Goal: Task Accomplishment & Management: Manage account settings

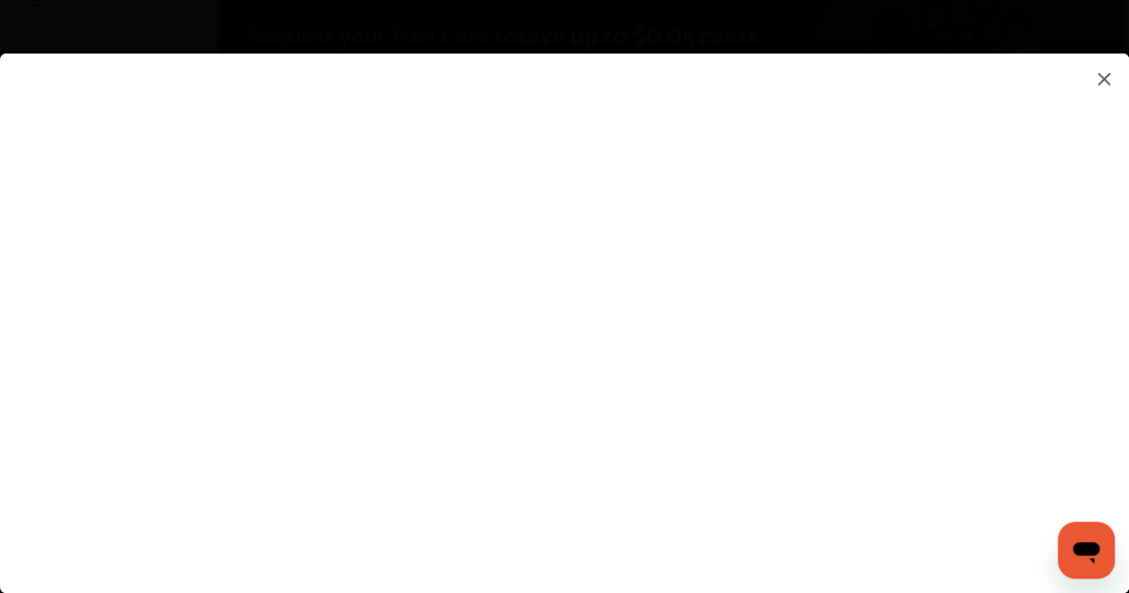
scroll to position [202, 0]
click at [697, 461] on flutter-view at bounding box center [564, 306] width 1129 height 504
click at [685, 458] on input at bounding box center [794, 456] width 371 height 23
type input "**********"
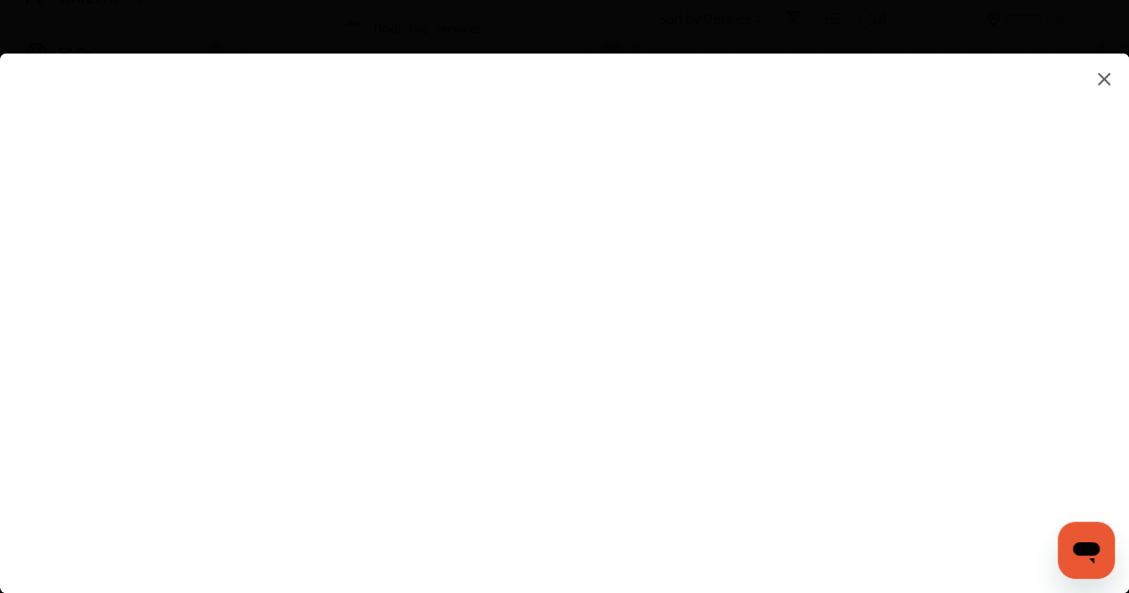
click at [725, 353] on flutter-view at bounding box center [564, 306] width 1129 height 504
click at [714, 310] on flutter-view at bounding box center [564, 306] width 1129 height 504
type textarea "**********"
click at [733, 374] on flutter-view "**********" at bounding box center [564, 306] width 1129 height 504
click at [700, 471] on flutter-view at bounding box center [564, 306] width 1129 height 504
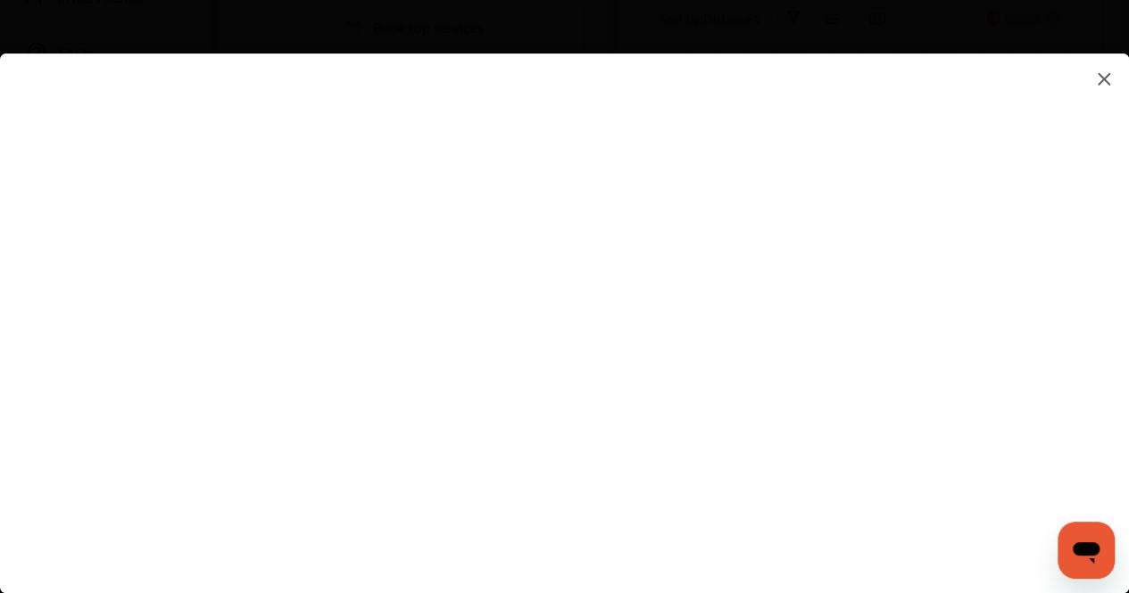
type input "*****"
click at [1100, 79] on img at bounding box center [1103, 79] width 21 height 22
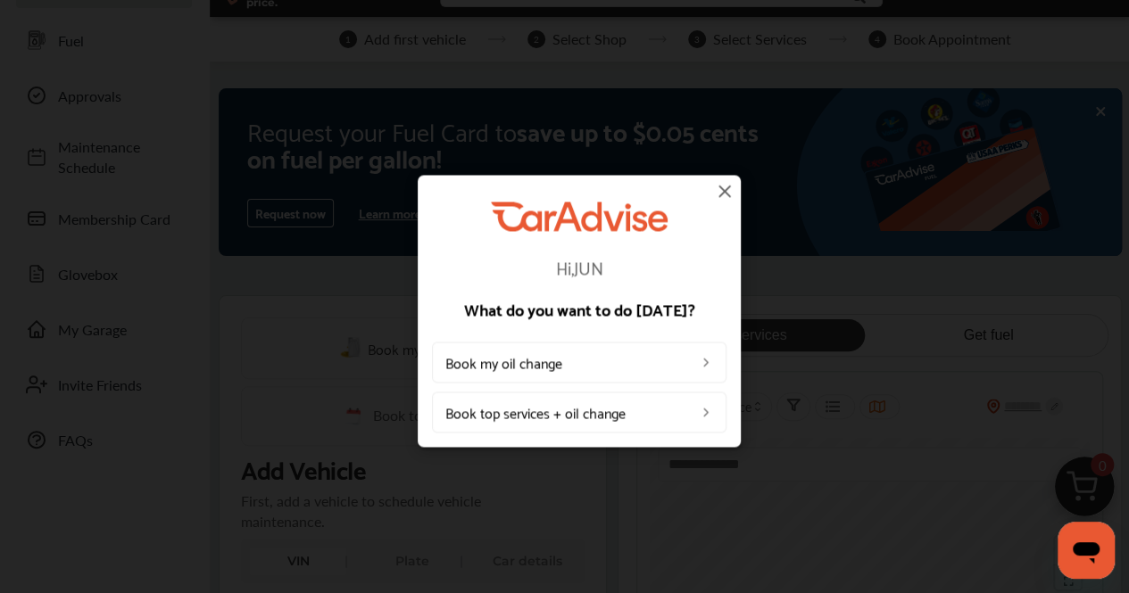
click at [722, 181] on img at bounding box center [724, 190] width 21 height 21
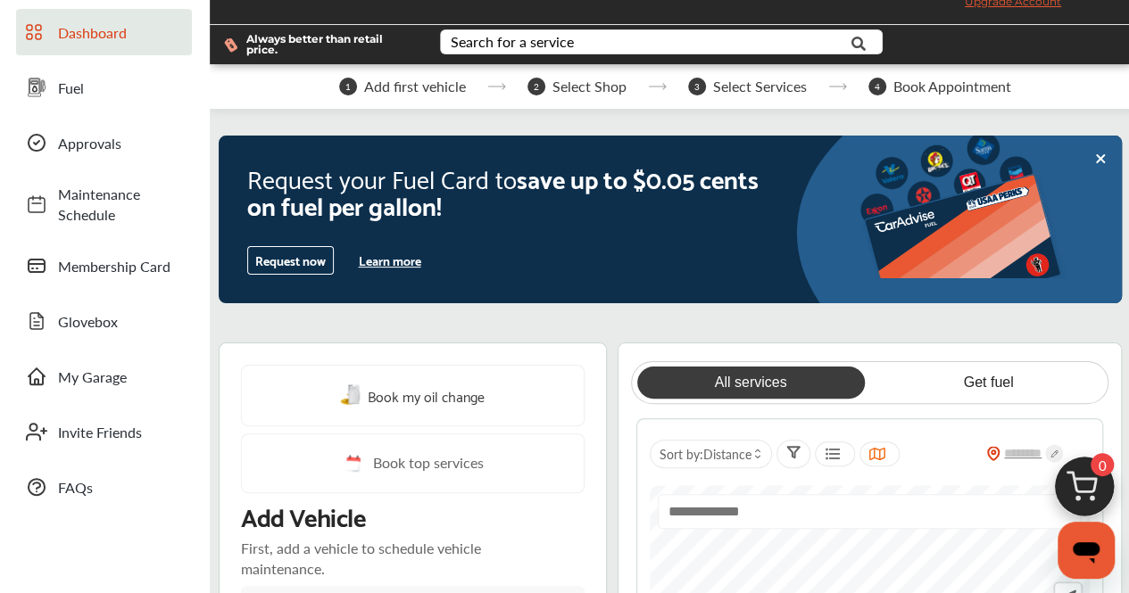
scroll to position [0, 0]
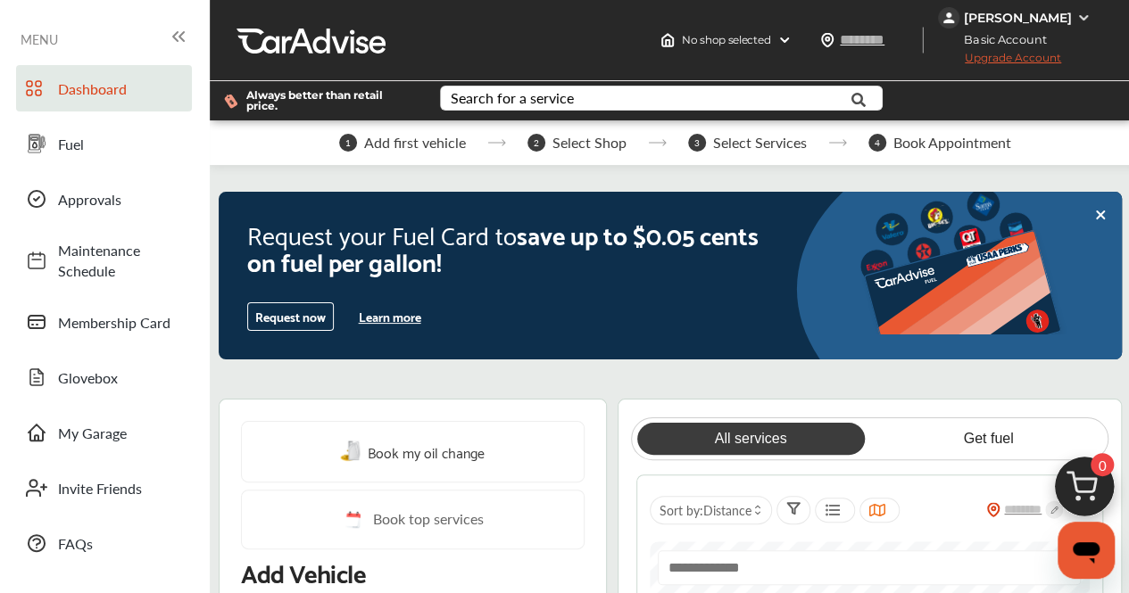
click at [1016, 10] on div "[PERSON_NAME]" at bounding box center [1018, 18] width 108 height 16
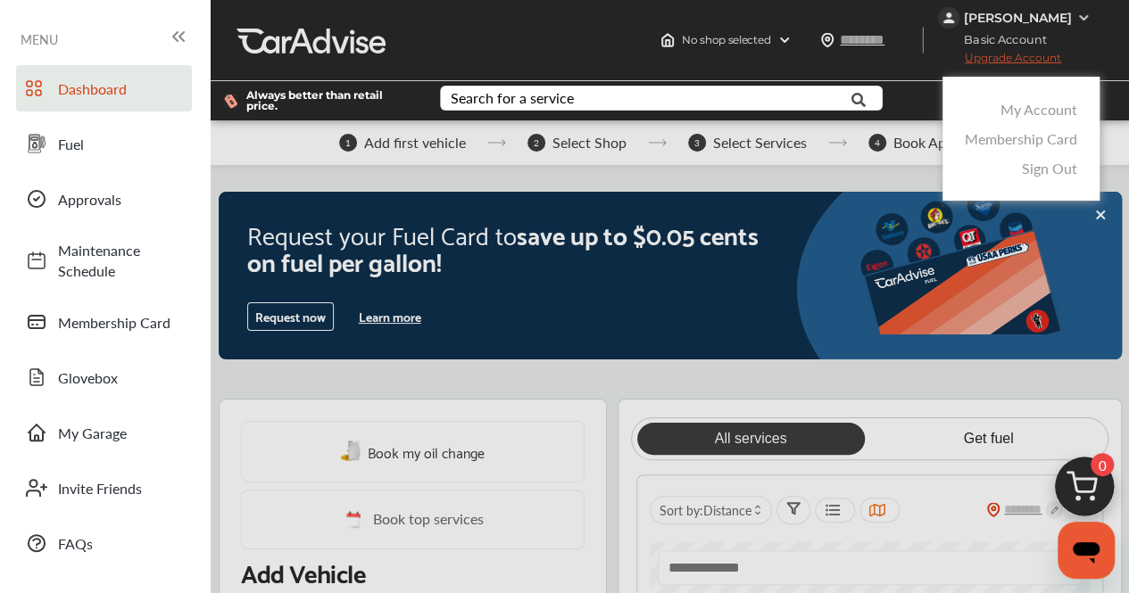
click at [1032, 139] on link "Membership Card" at bounding box center [1021, 138] width 112 height 21
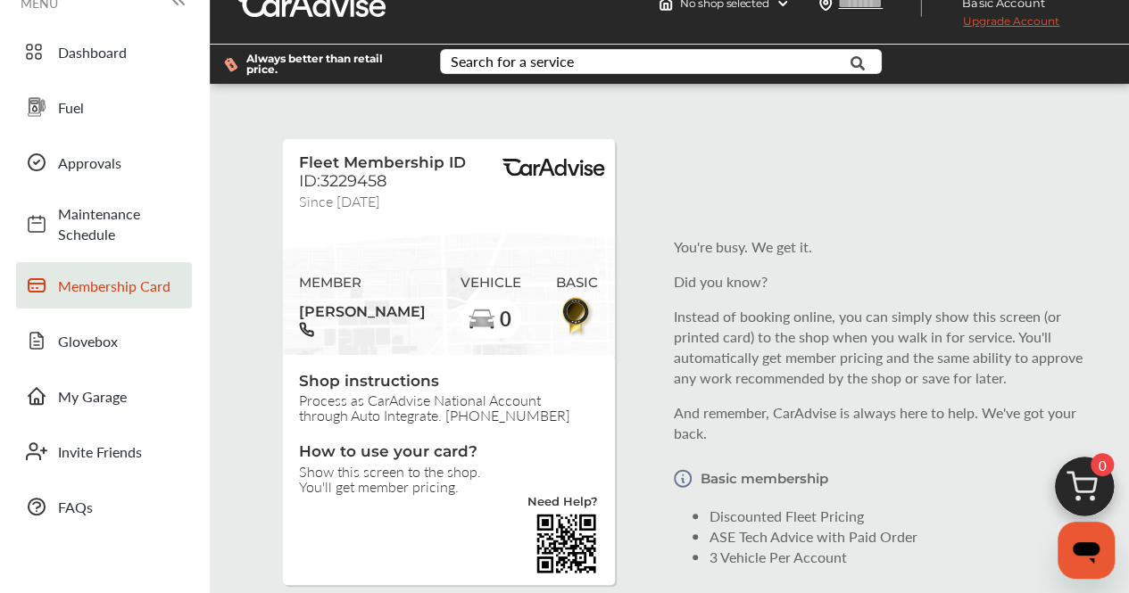
scroll to position [14, 0]
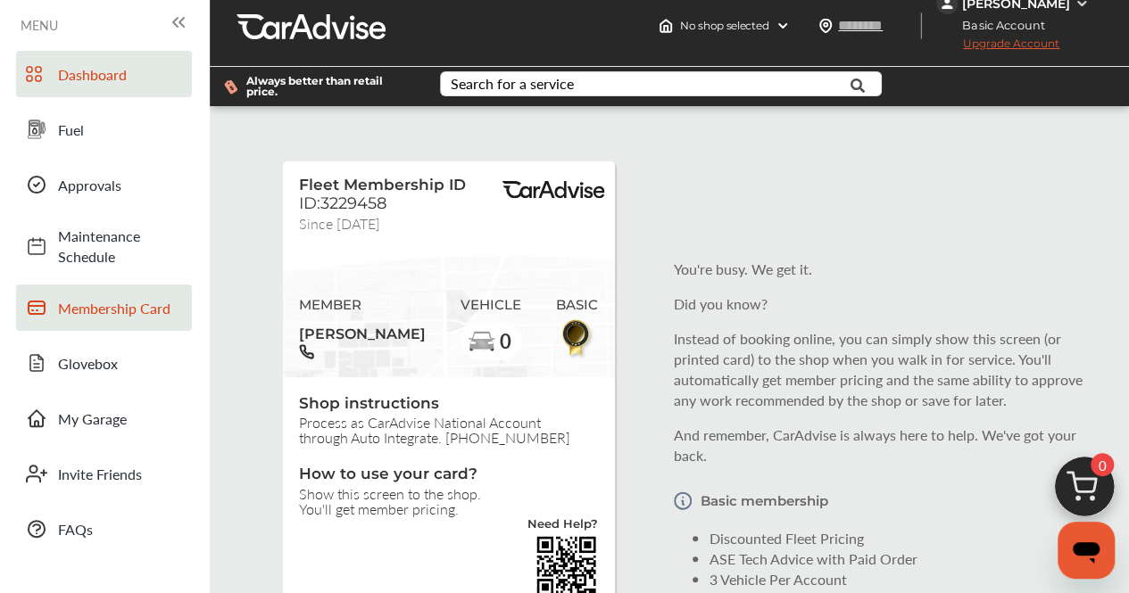
click at [103, 79] on span "Dashboard" at bounding box center [120, 74] width 125 height 21
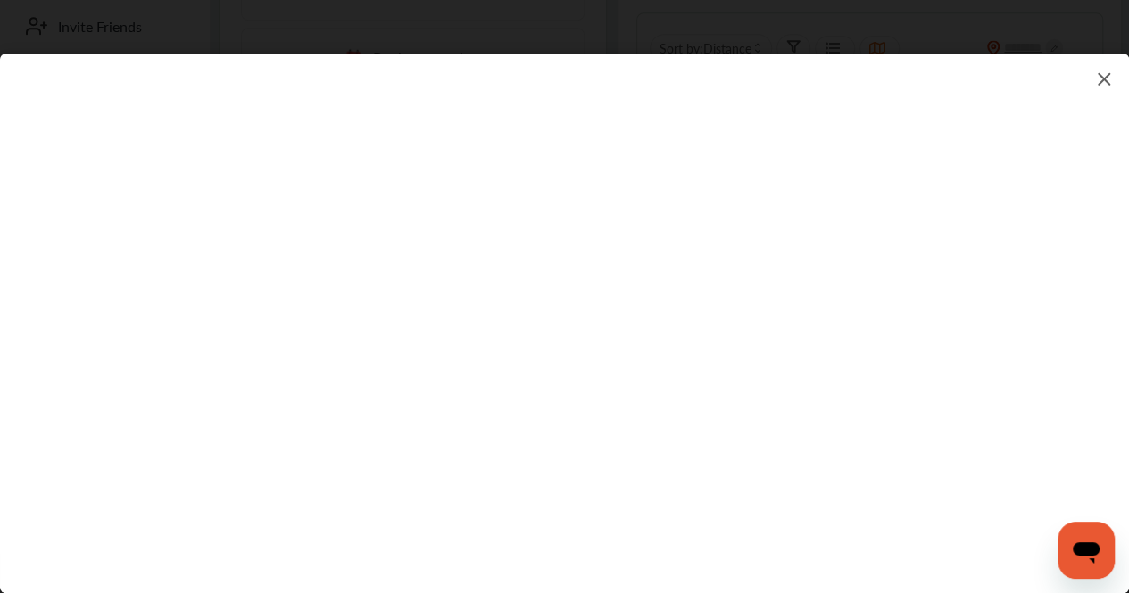
scroll to position [463, 0]
click at [700, 342] on flutter-view at bounding box center [564, 306] width 1129 height 504
type input "**"
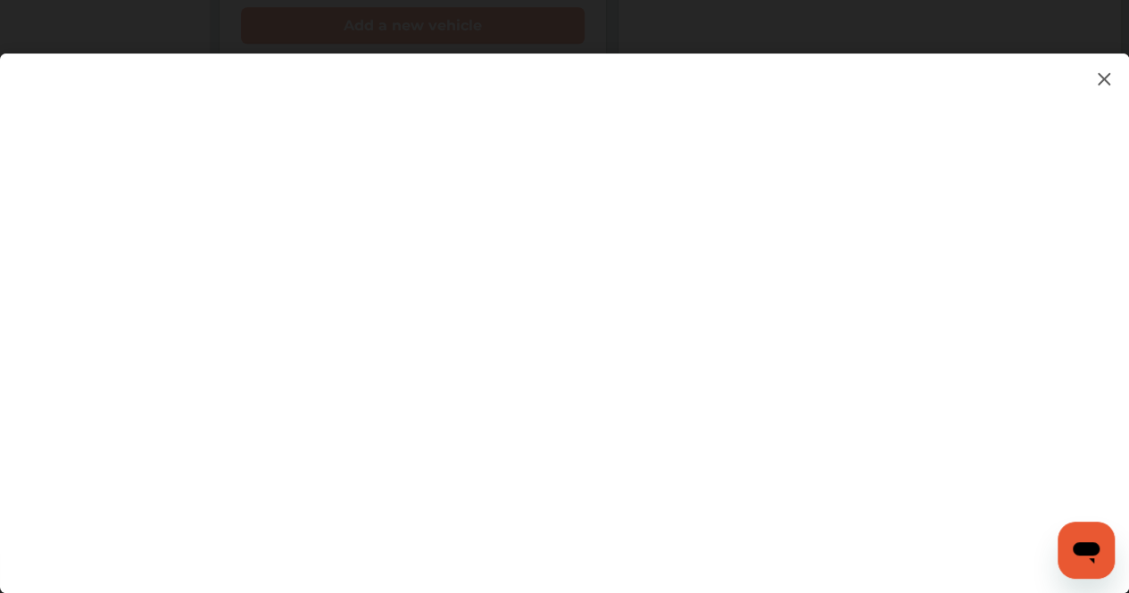
scroll to position [914, 0]
click at [689, 397] on flutter-view "**" at bounding box center [564, 306] width 1129 height 504
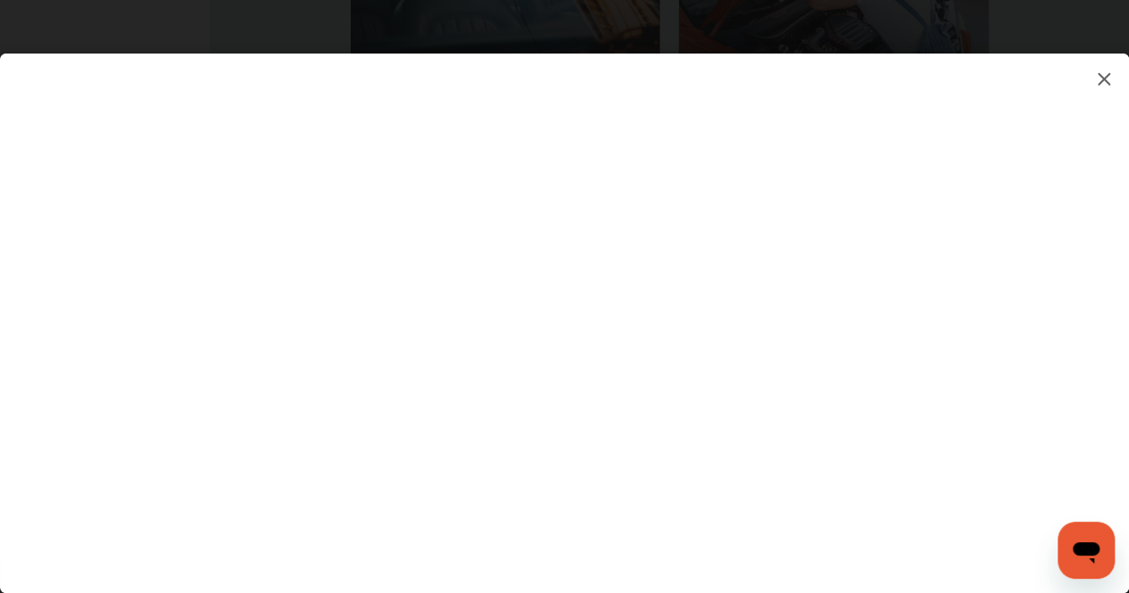
scroll to position [2417, 0]
click at [600, 443] on flutter-view at bounding box center [564, 306] width 1129 height 504
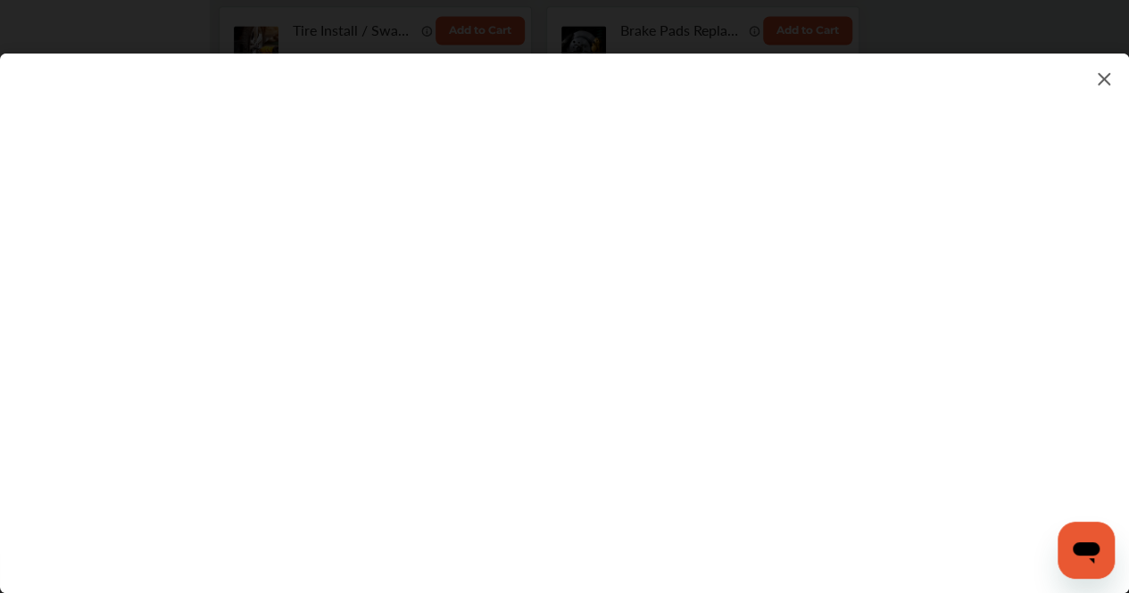
scroll to position [1255, 0]
click at [1104, 83] on img at bounding box center [1103, 79] width 21 height 22
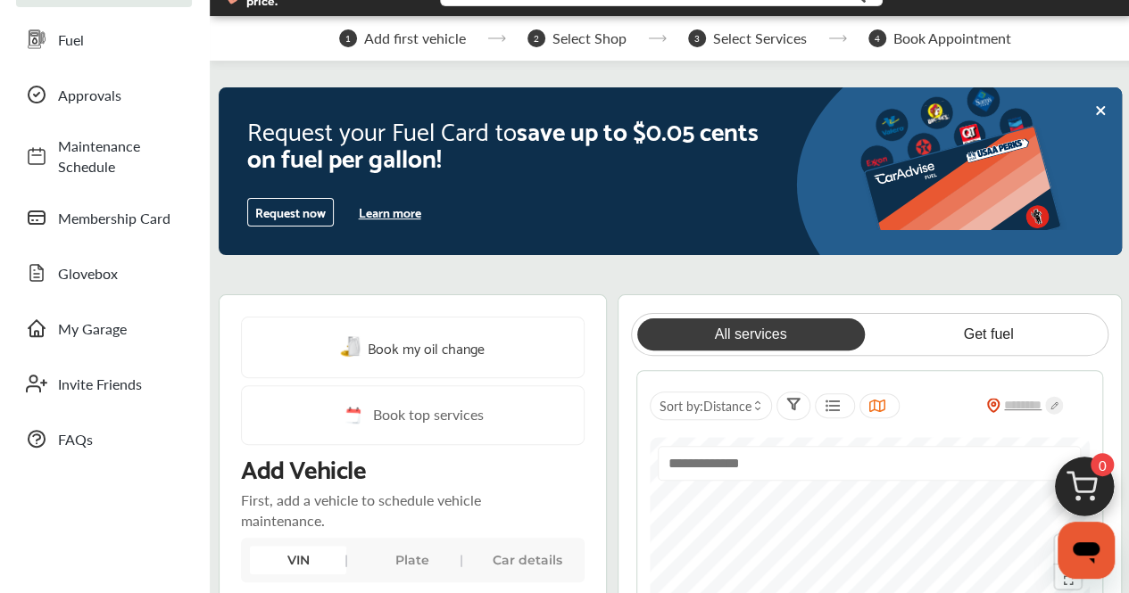
scroll to position [0, 0]
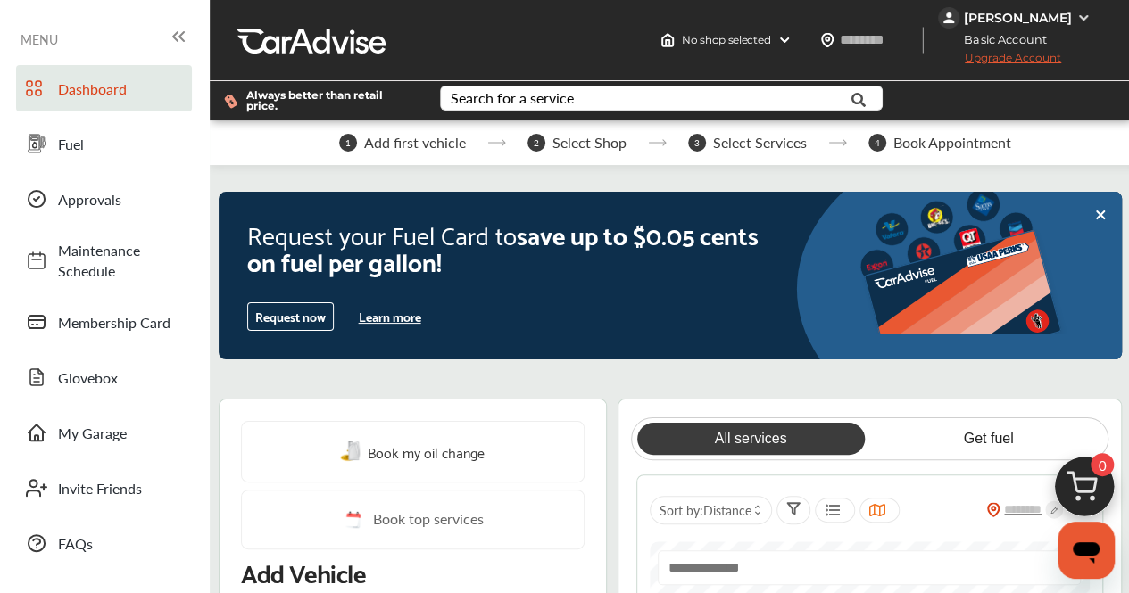
click at [443, 143] on span "Add first vehicle" at bounding box center [415, 143] width 102 height 16
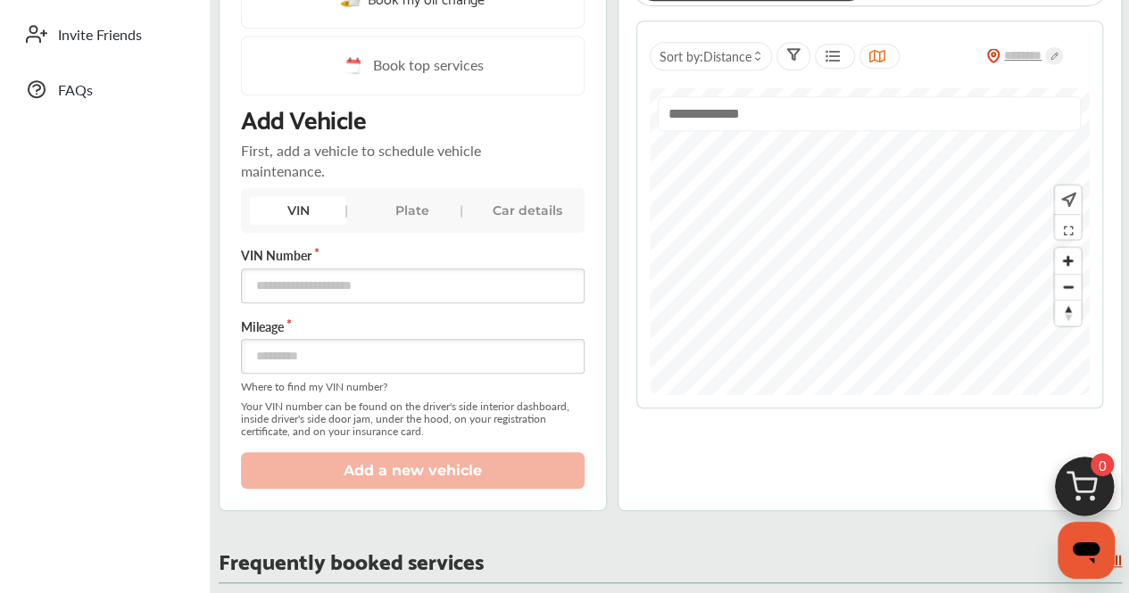
scroll to position [453, 0]
click at [420, 278] on input "text" at bounding box center [413, 286] width 344 height 35
paste input "**********"
type input "**********"
click at [342, 369] on input "number" at bounding box center [413, 357] width 344 height 35
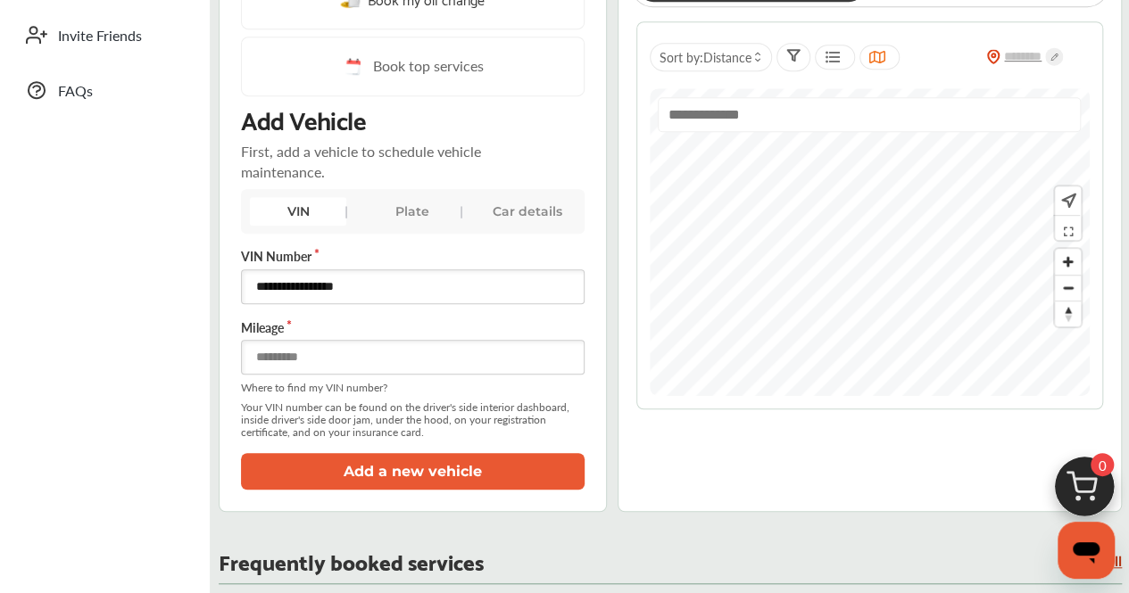
type input "*****"
click at [441, 476] on button "Add a new vehicle" at bounding box center [413, 471] width 344 height 37
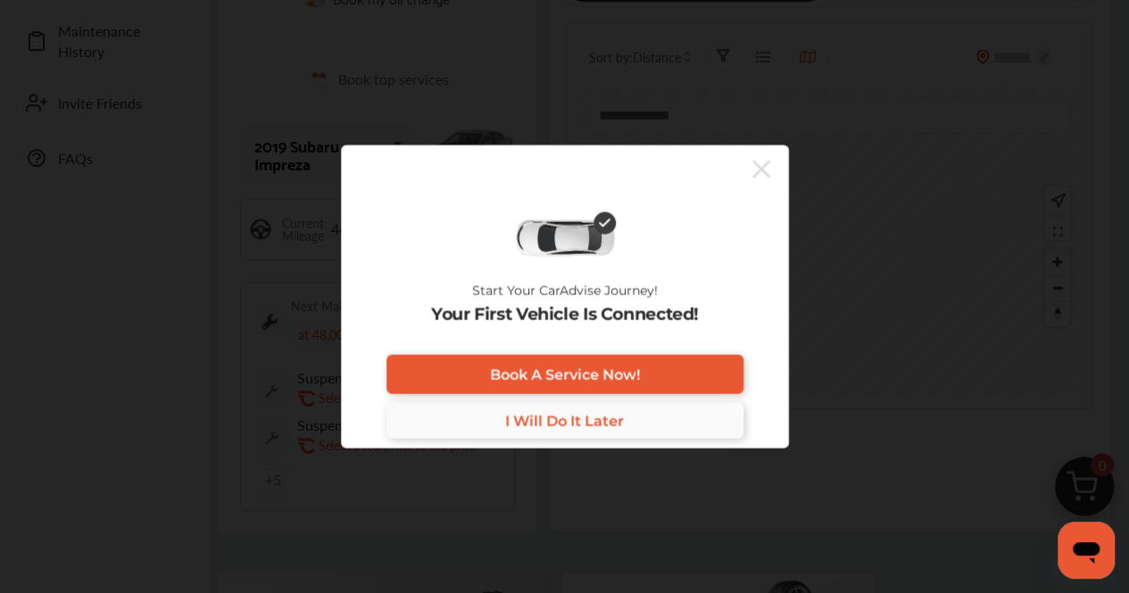
click at [514, 422] on span "I Will Do It Later" at bounding box center [564, 420] width 119 height 17
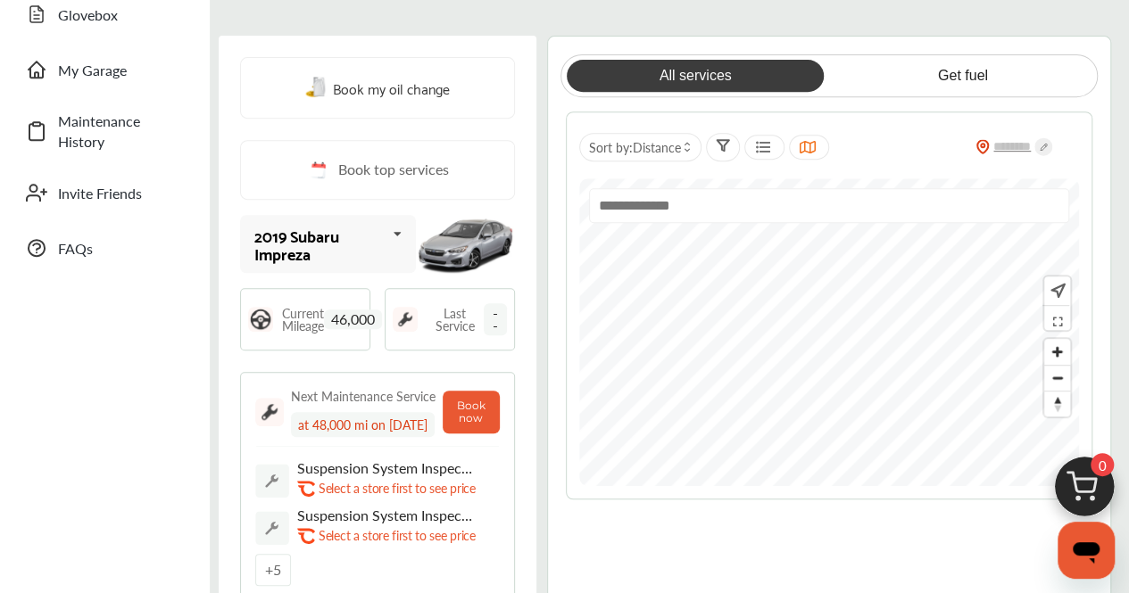
scroll to position [366, 0]
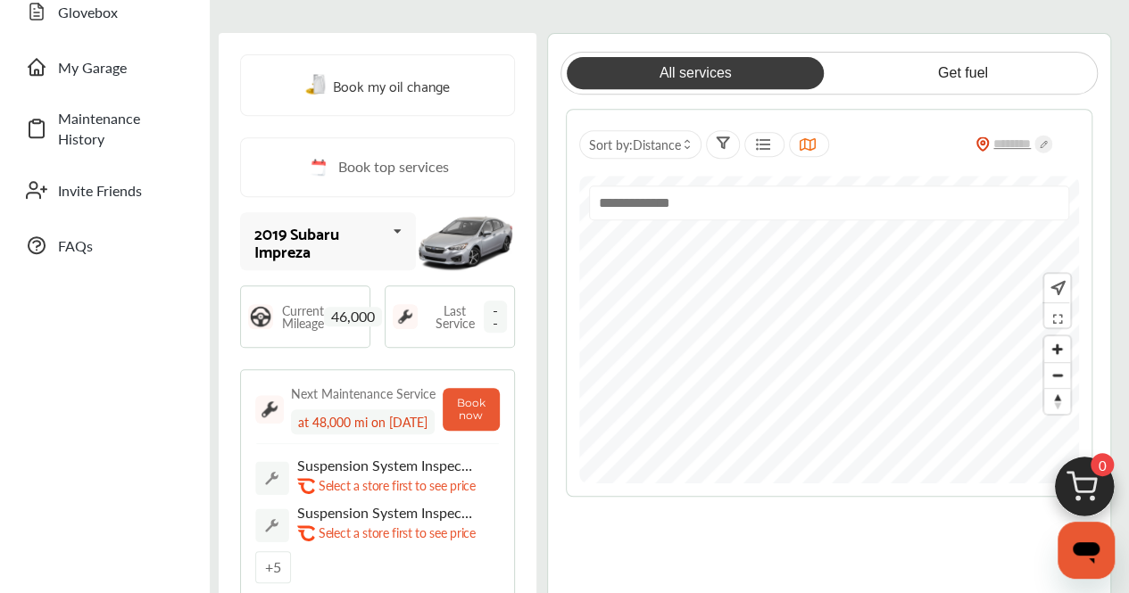
click at [507, 319] on span "--" at bounding box center [495, 317] width 23 height 32
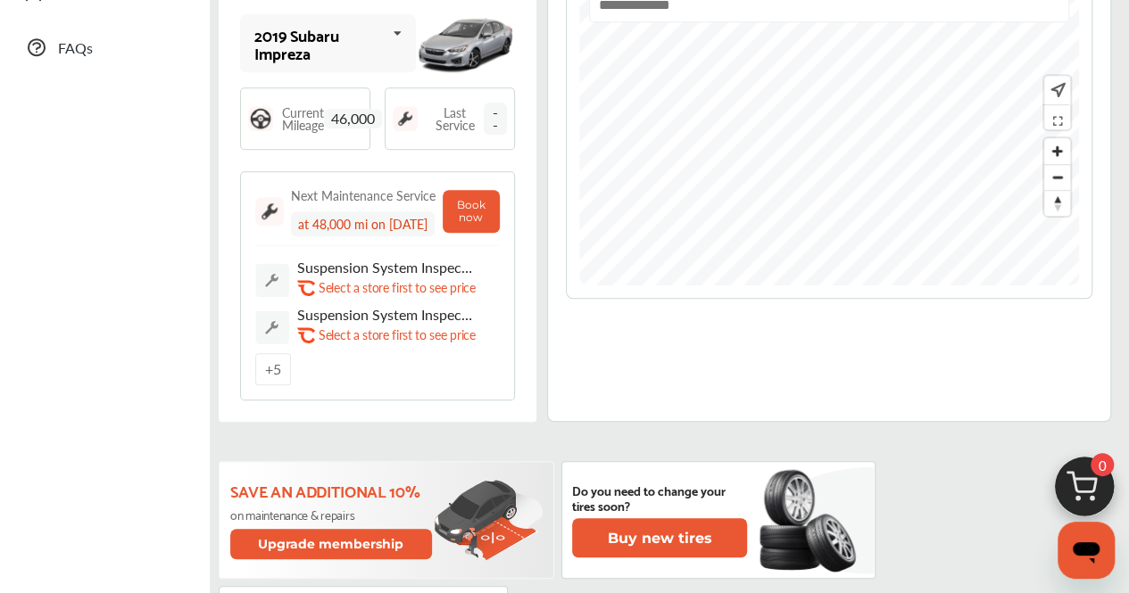
scroll to position [566, 0]
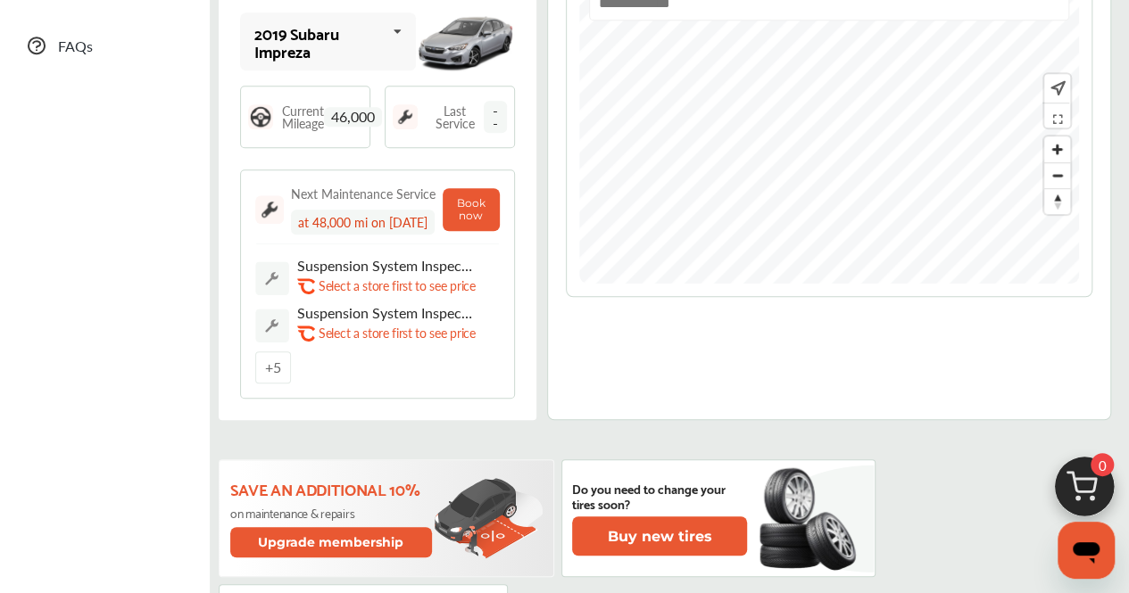
click at [273, 352] on div "+ 5" at bounding box center [273, 368] width 36 height 32
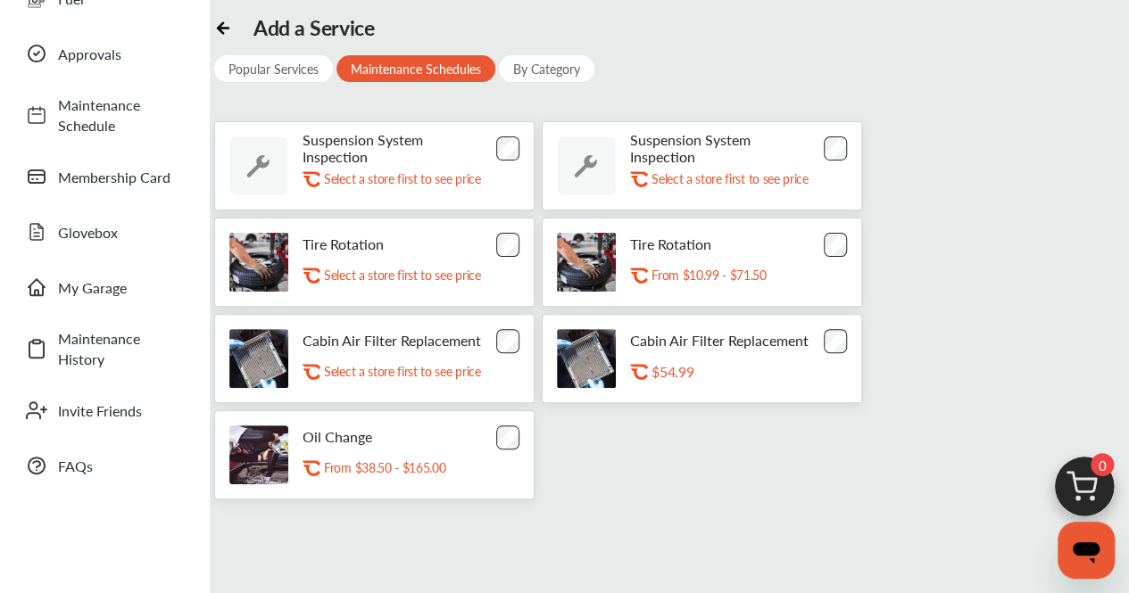
scroll to position [146, 0]
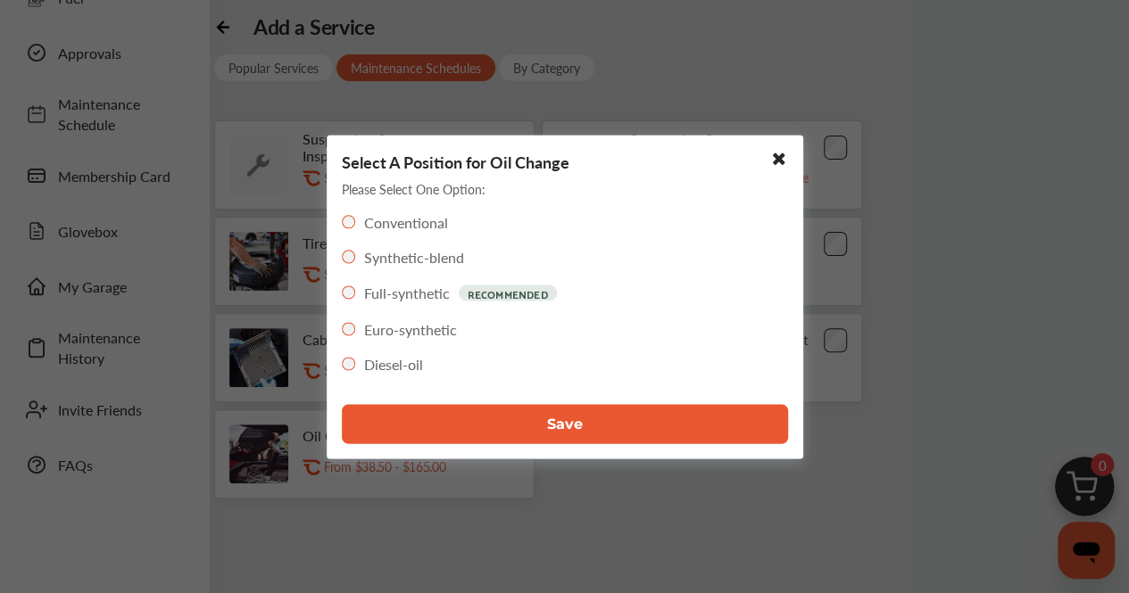
click at [783, 157] on icon at bounding box center [775, 158] width 19 height 16
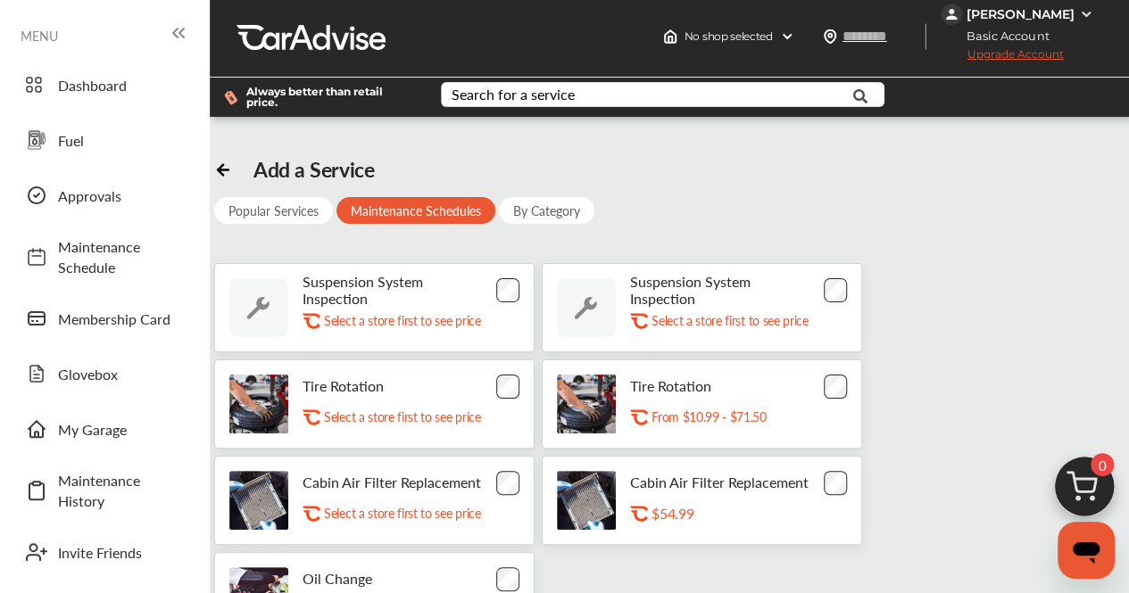
scroll to position [2, 0]
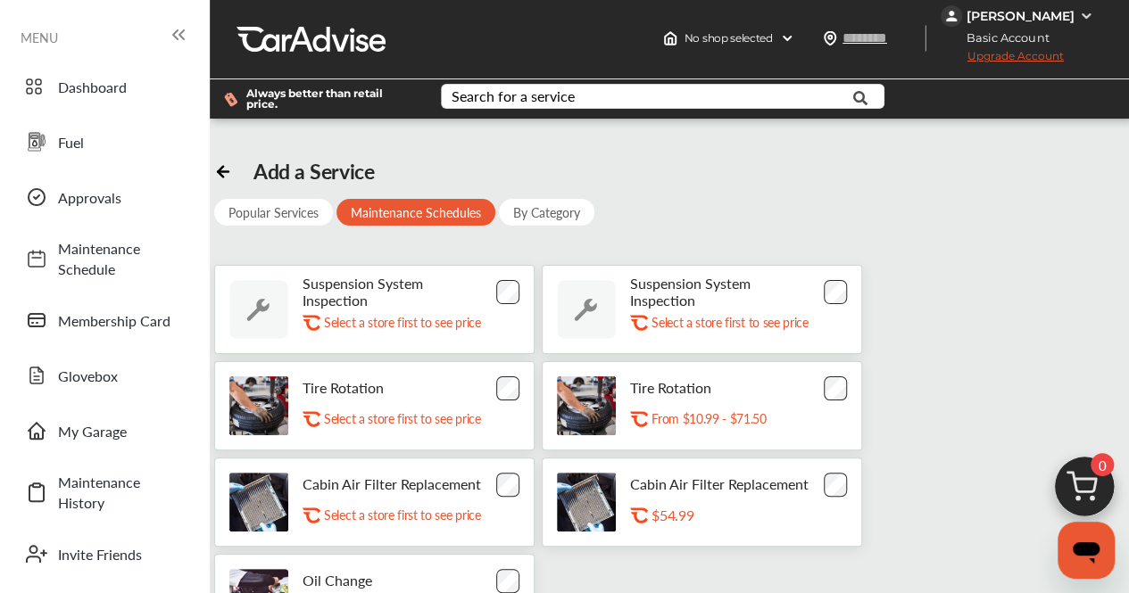
click at [223, 165] on icon at bounding box center [223, 170] width 18 height 18
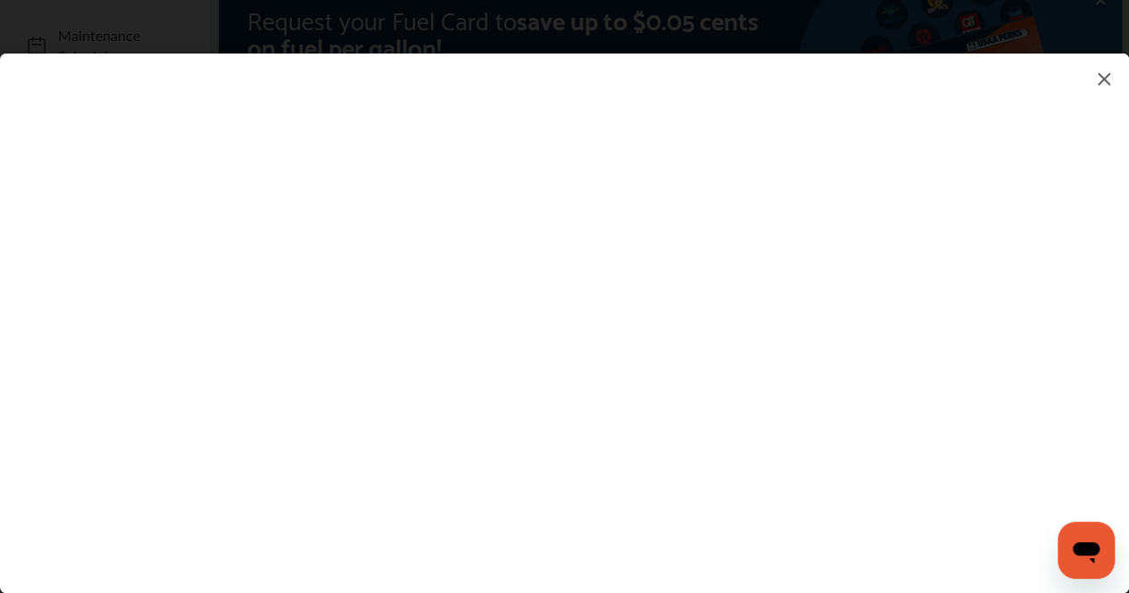
scroll to position [197, 0]
click at [1106, 79] on img at bounding box center [1103, 79] width 21 height 22
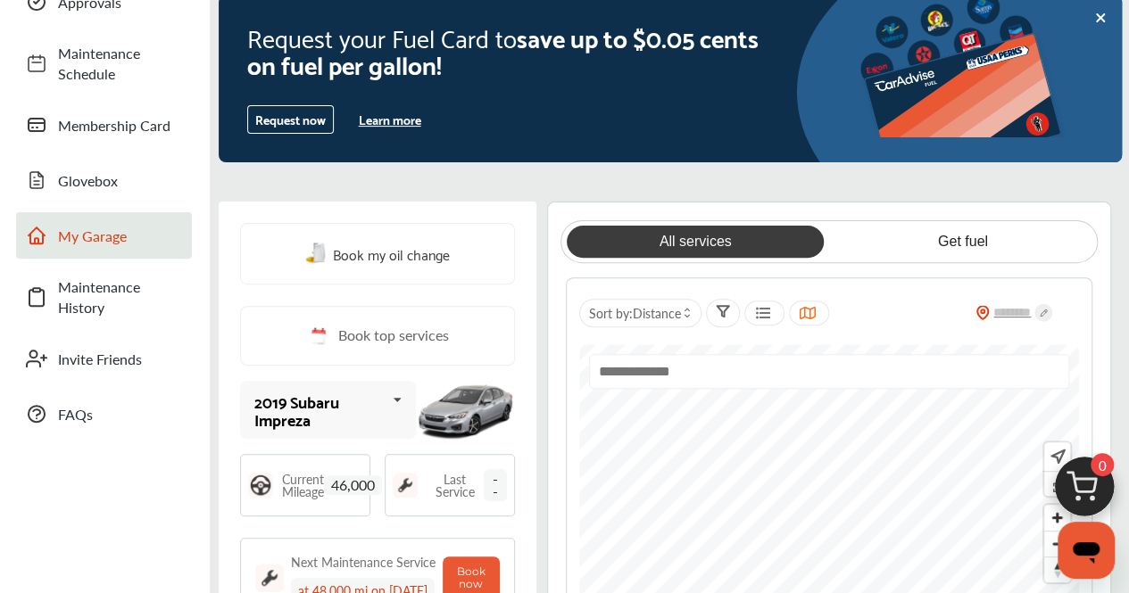
click at [62, 217] on link "My Garage" at bounding box center [104, 235] width 176 height 46
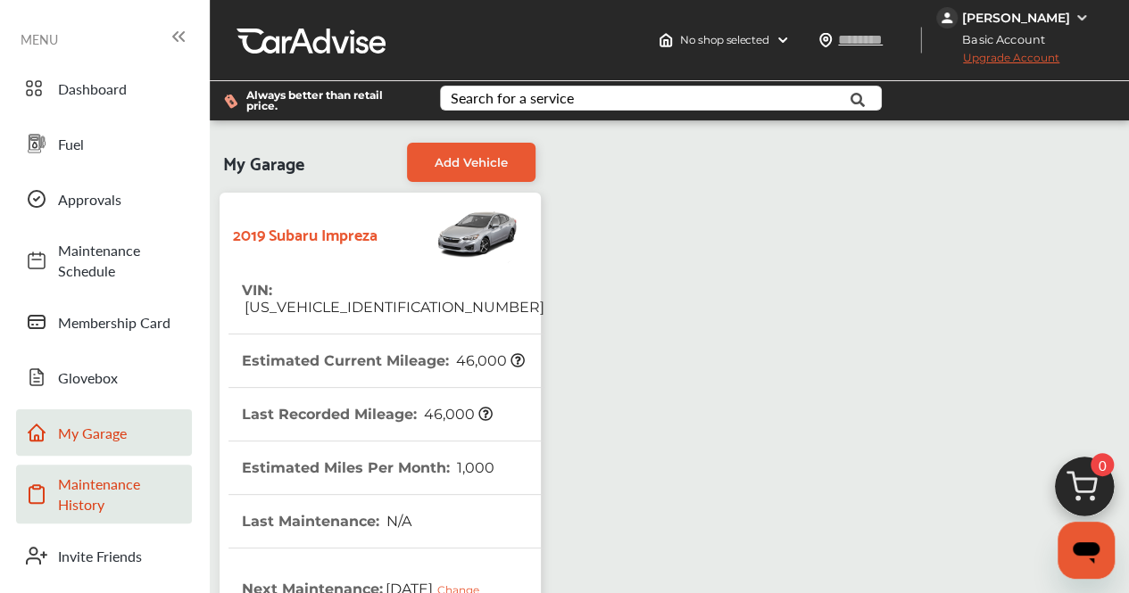
click at [82, 508] on span "Maintenance History" at bounding box center [120, 494] width 125 height 41
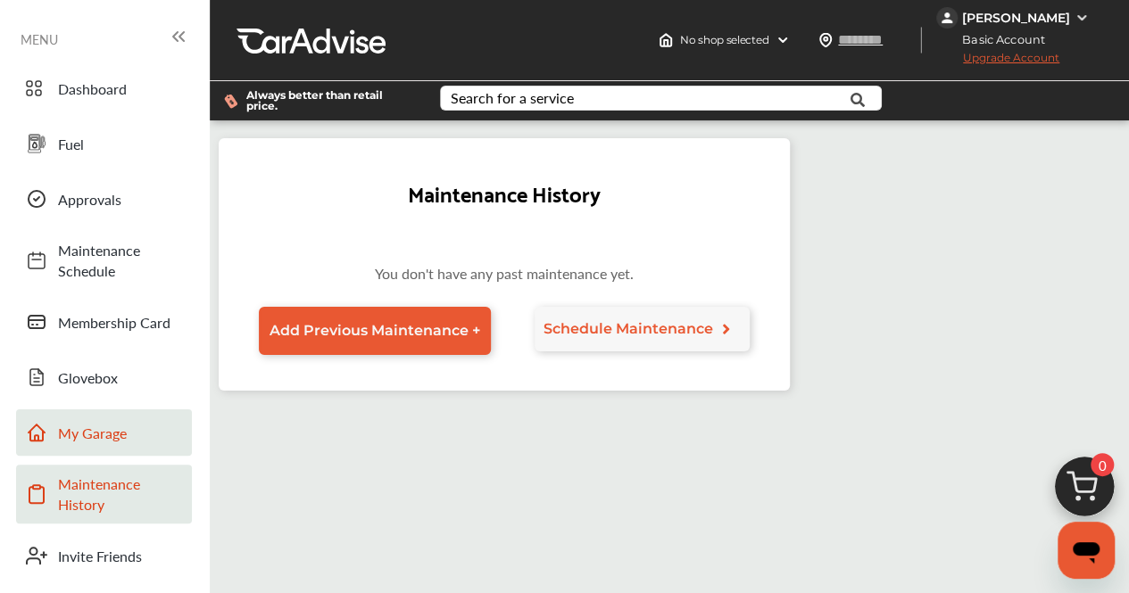
click at [109, 438] on span "My Garage" at bounding box center [120, 433] width 125 height 21
